Goal: Task Accomplishment & Management: Manage account settings

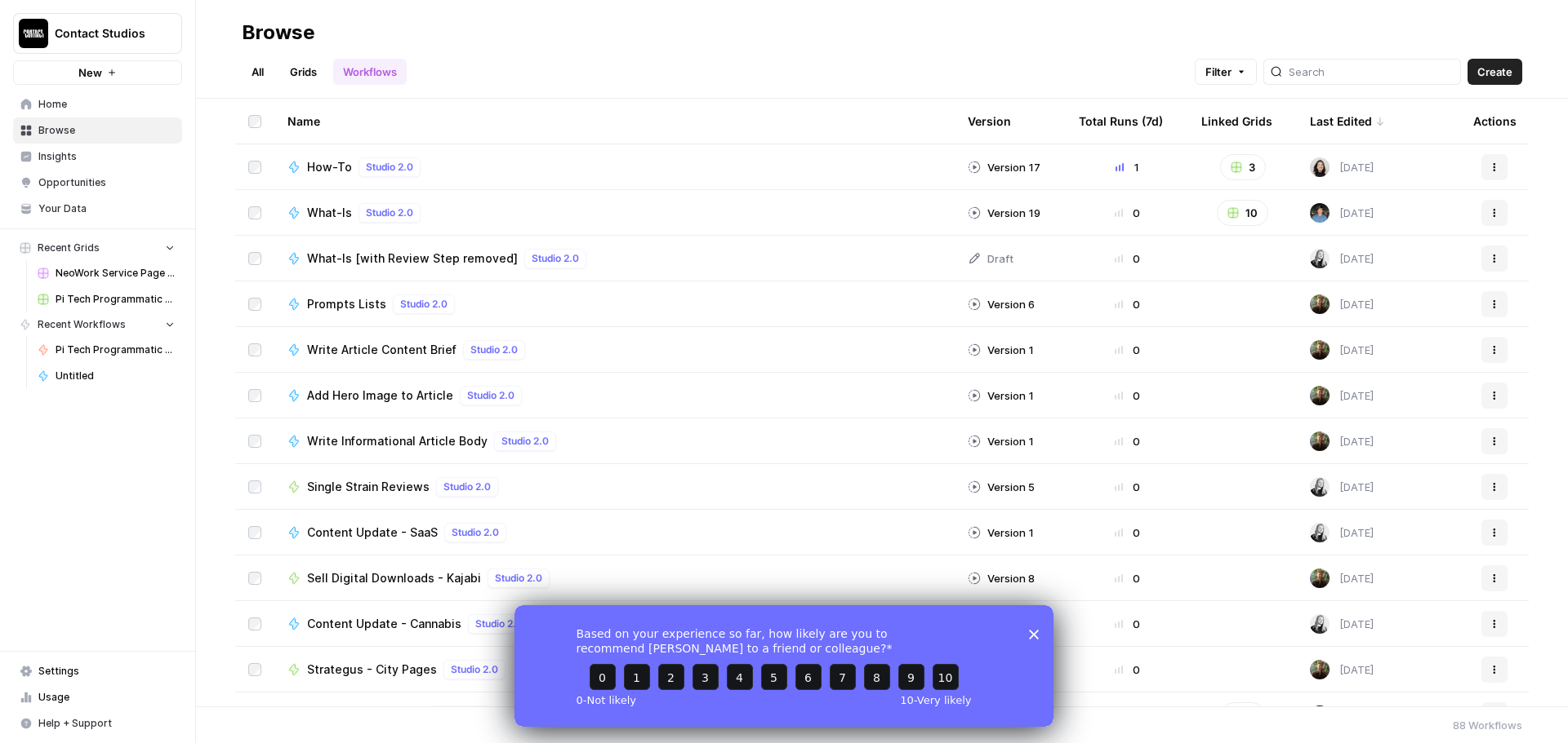
click at [92, 670] on span "Settings" at bounding box center [107, 671] width 136 height 15
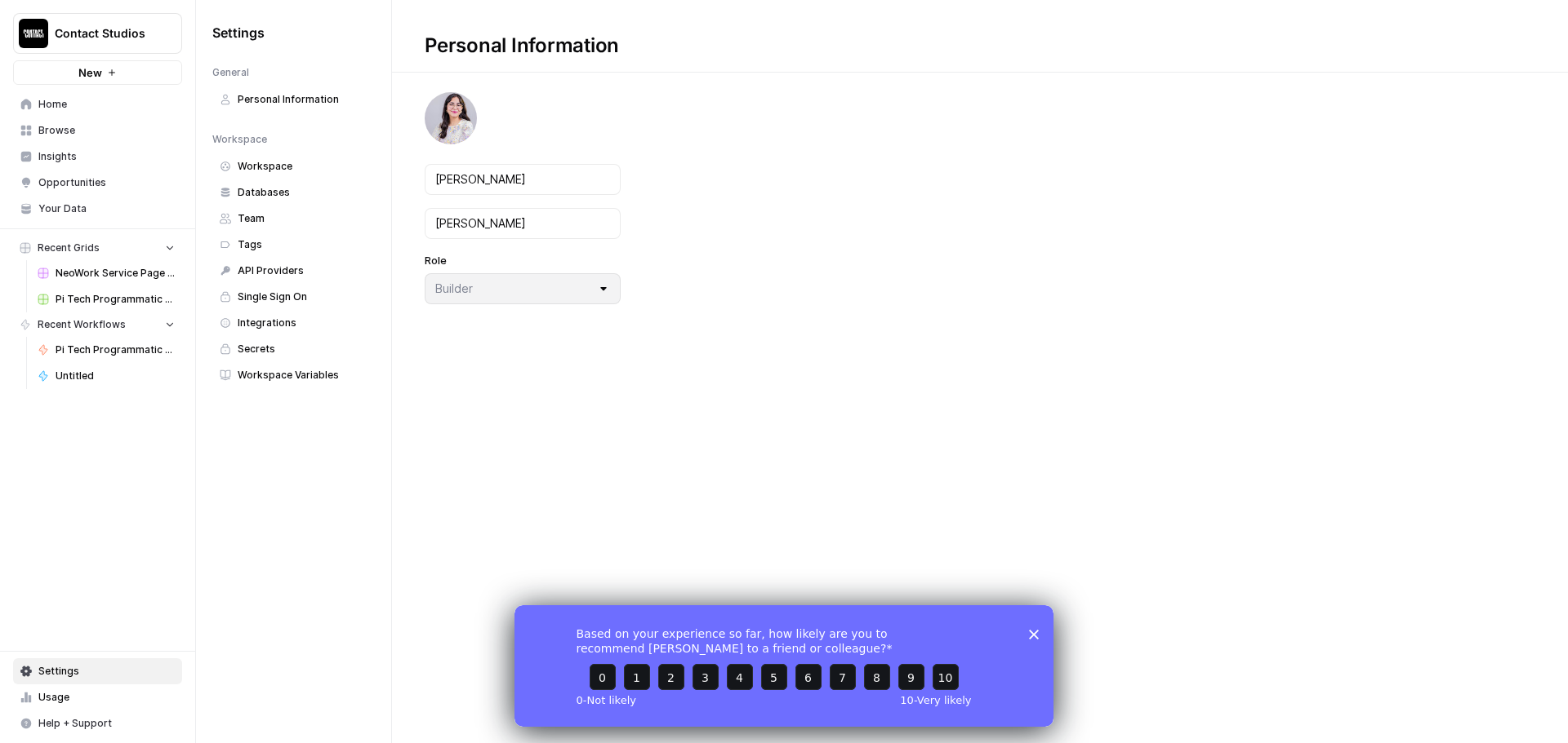
click at [267, 158] on link "Workspace" at bounding box center [293, 167] width 162 height 26
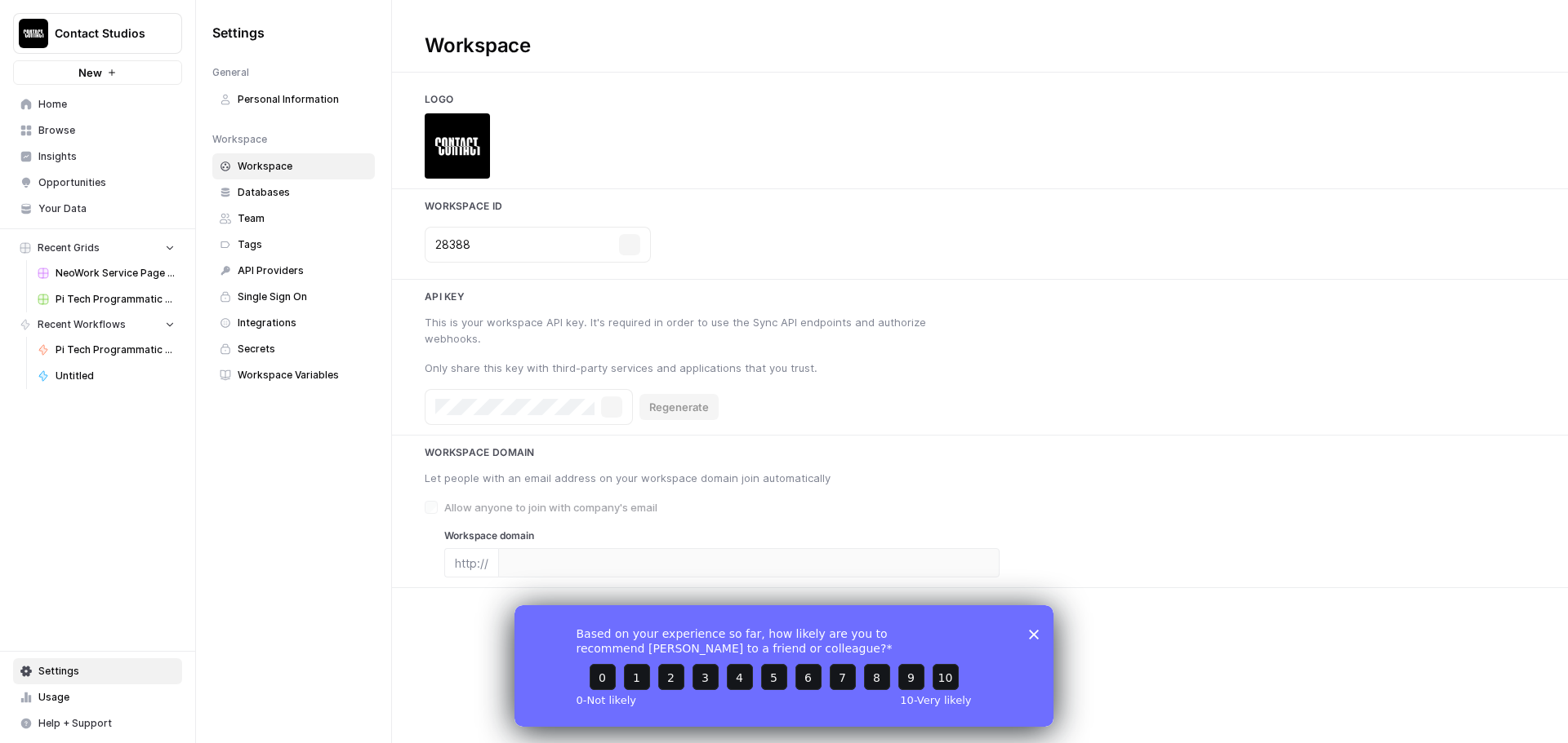
type input "[DOMAIN_NAME][URL]"
click at [264, 218] on span "Team" at bounding box center [302, 219] width 130 height 15
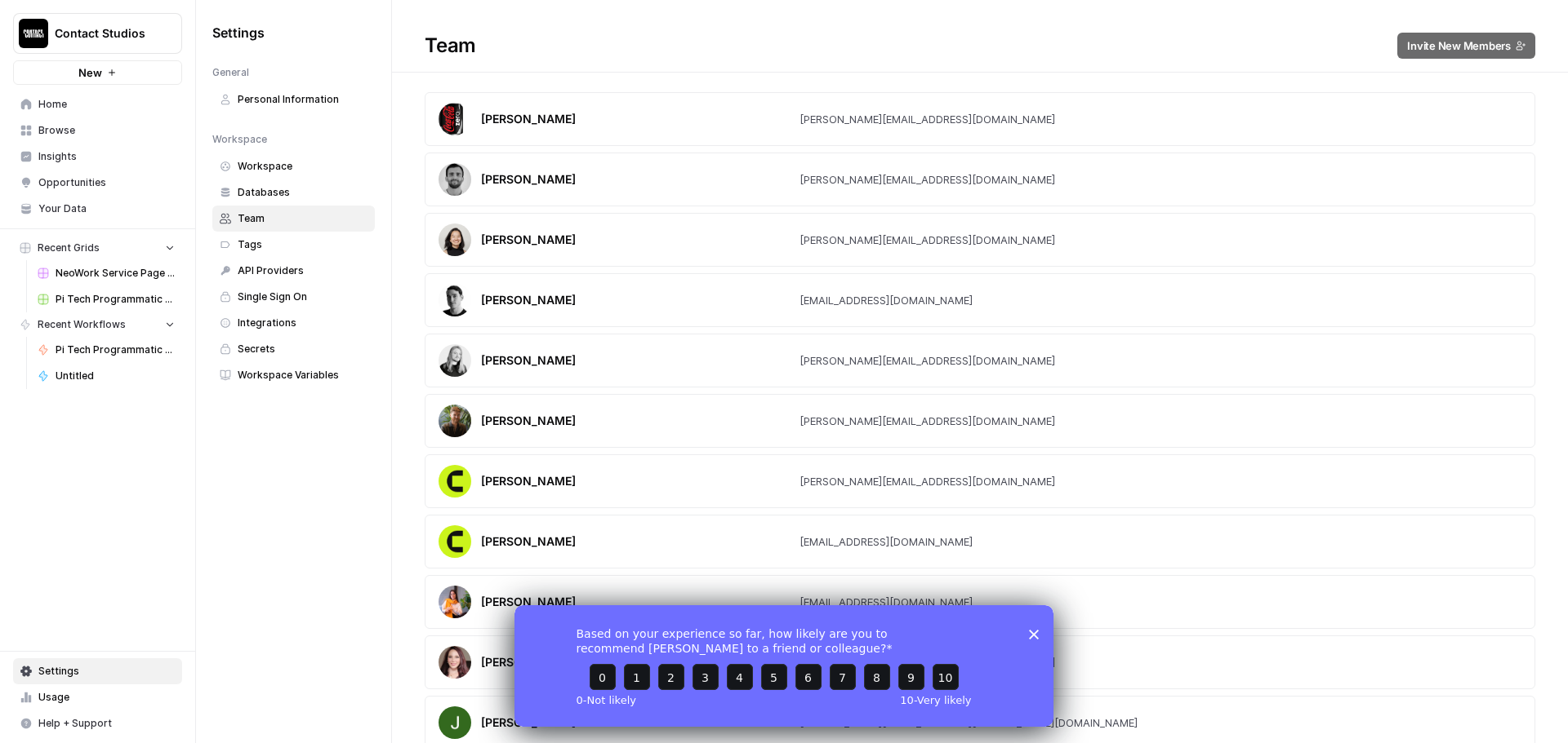
click at [842, 64] on h1 "Team Invite New Members" at bounding box center [979, 36] width 1176 height 73
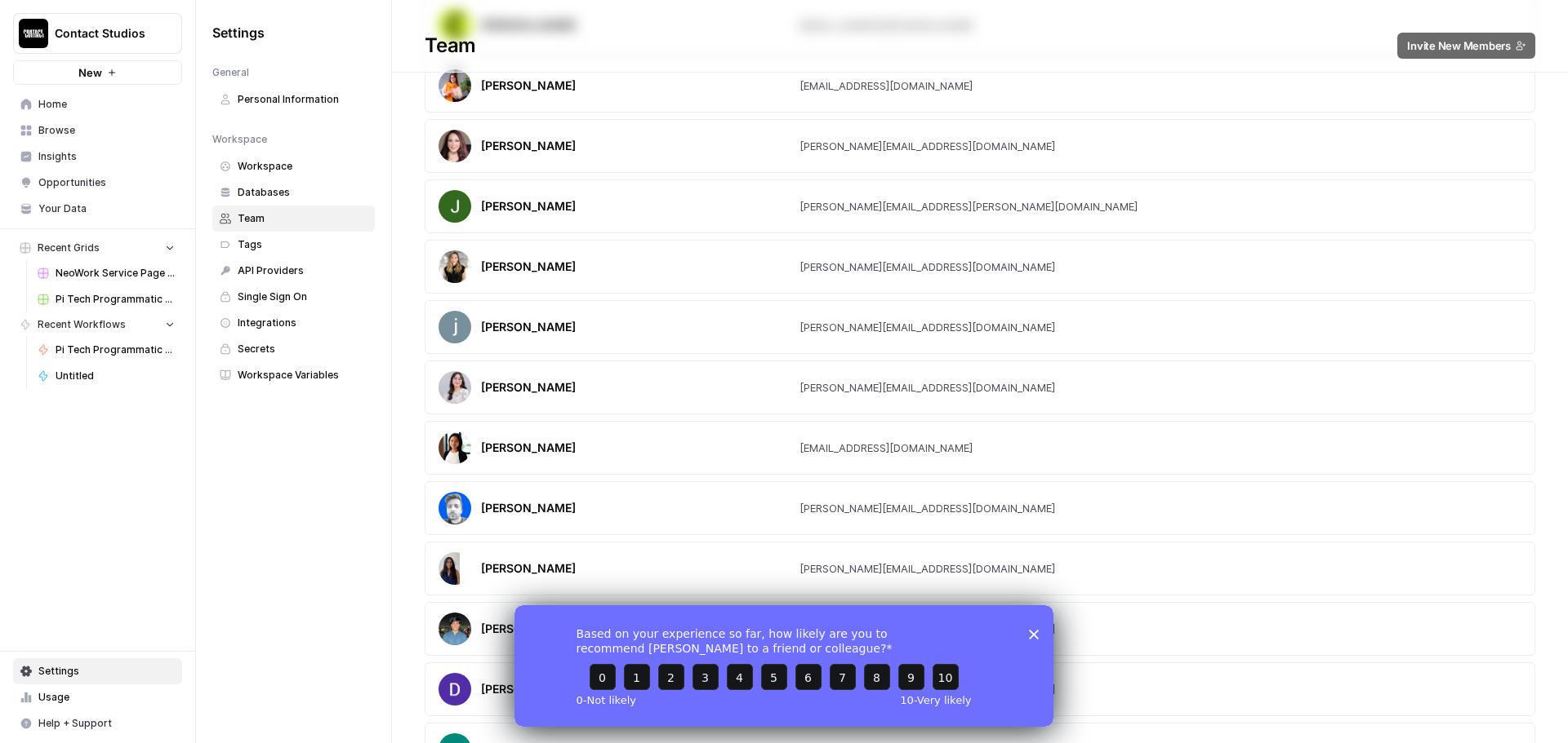
scroll to position [556, 0]
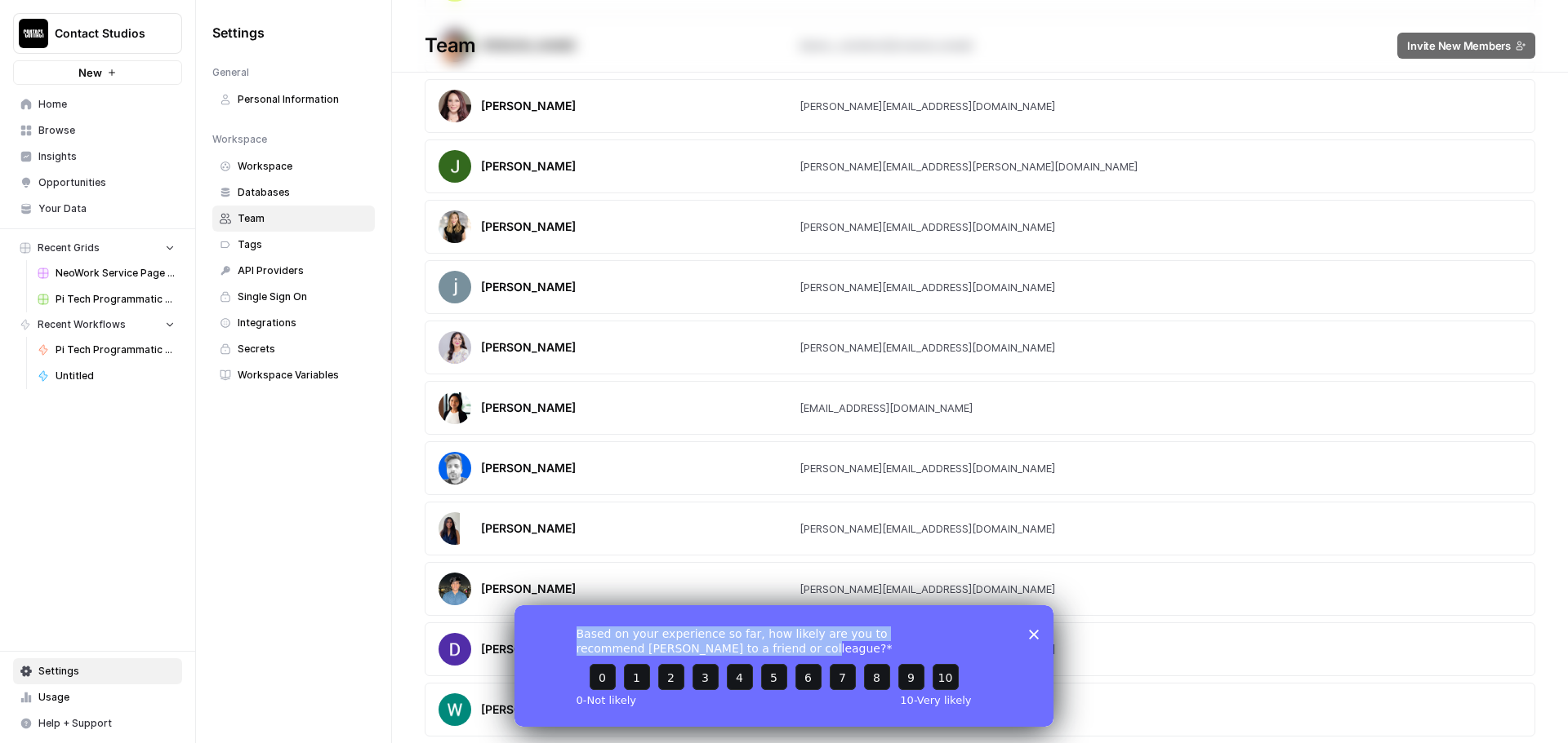
drag, startPoint x: 771, startPoint y: 563, endPoint x: 1397, endPoint y: 1166, distance: 869.2
click at [635, 605] on html "Based on your experience so far, how likely are you to recommend [PERSON_NAME] …" at bounding box center [783, 666] width 539 height 122
click at [1036, 633] on polygon "Close survey" at bounding box center [1034, 633] width 10 height 10
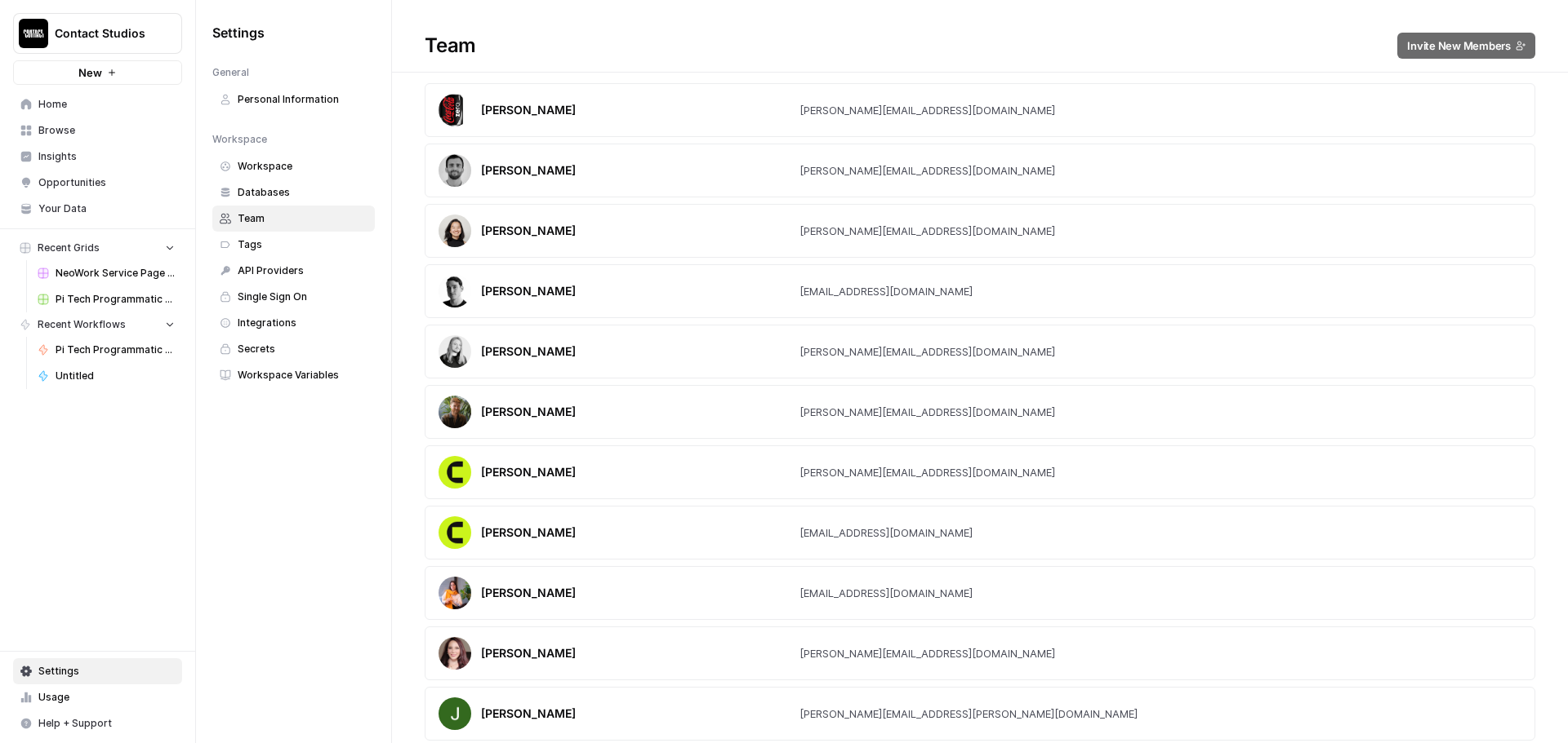
scroll to position [0, 0]
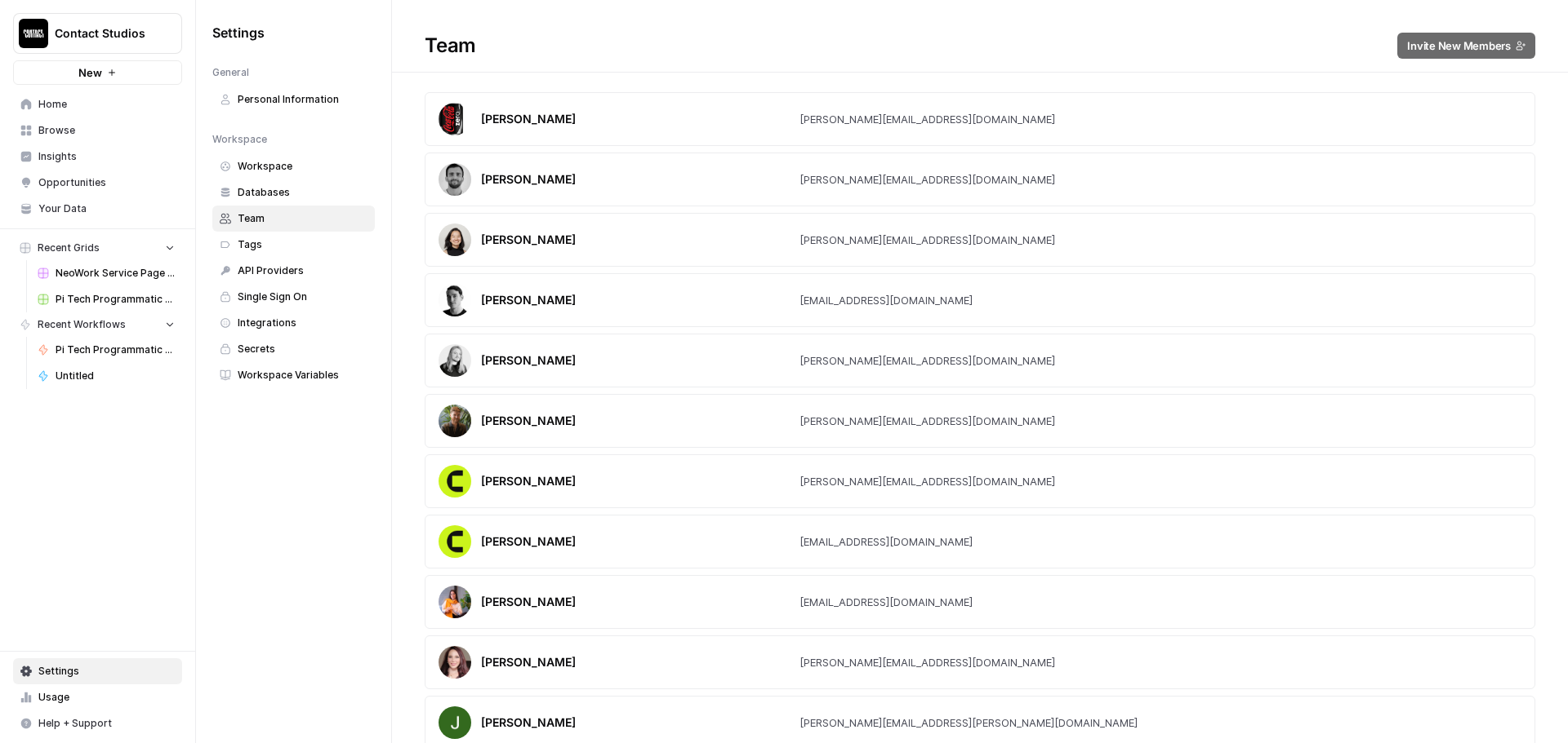
click at [1532, 309] on div "[PERSON_NAME] [PERSON_NAME][EMAIL_ADDRESS][DOMAIN_NAME] [PERSON_NAME] Jaime [EM…" at bounding box center [979, 692] width 1176 height 1202
click at [1551, 470] on div "[PERSON_NAME] [PERSON_NAME][EMAIL_ADDRESS][DOMAIN_NAME] [PERSON_NAME] Jaime [EM…" at bounding box center [979, 692] width 1176 height 1202
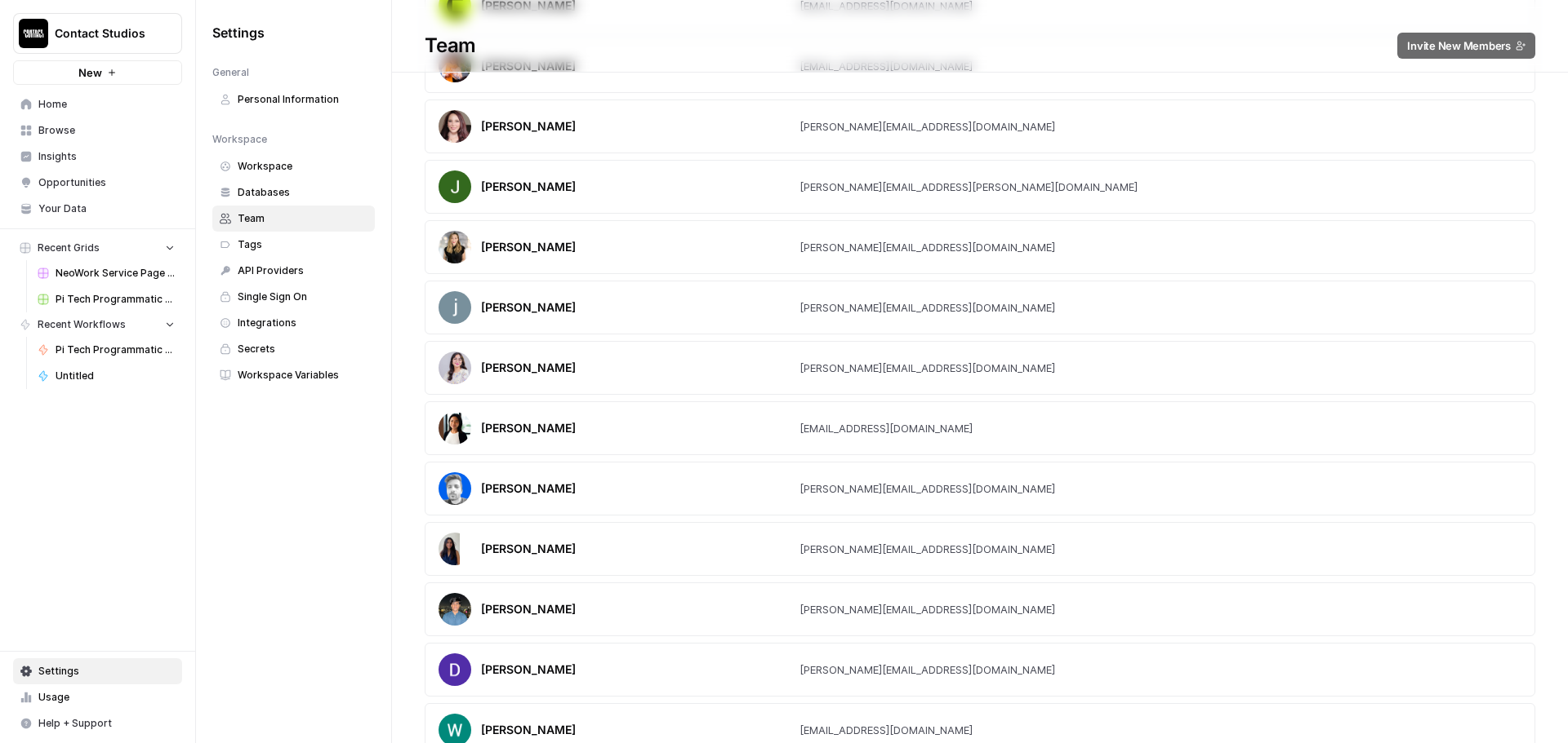
scroll to position [556, 0]
